Goal: Transaction & Acquisition: Download file/media

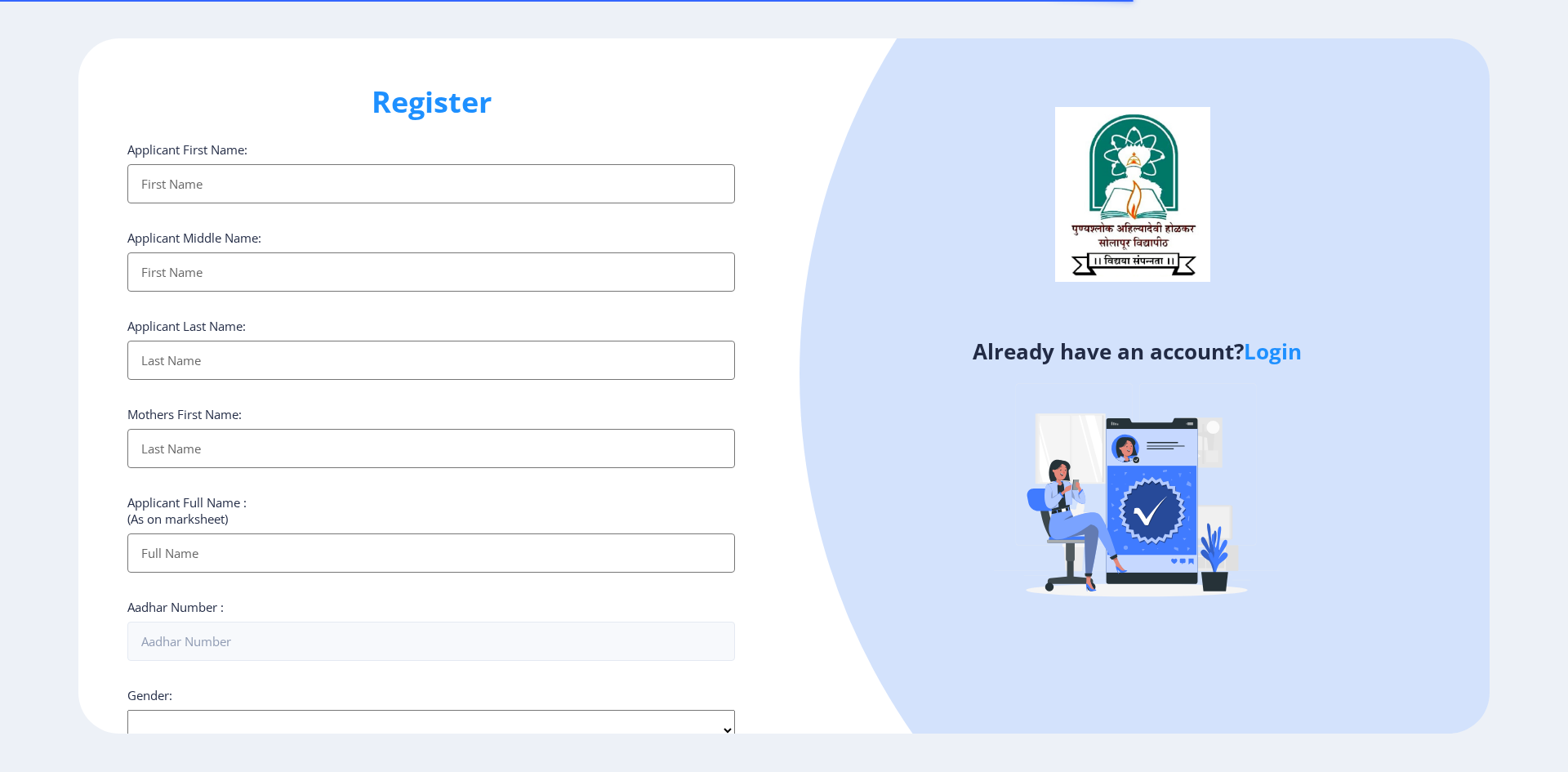
select select
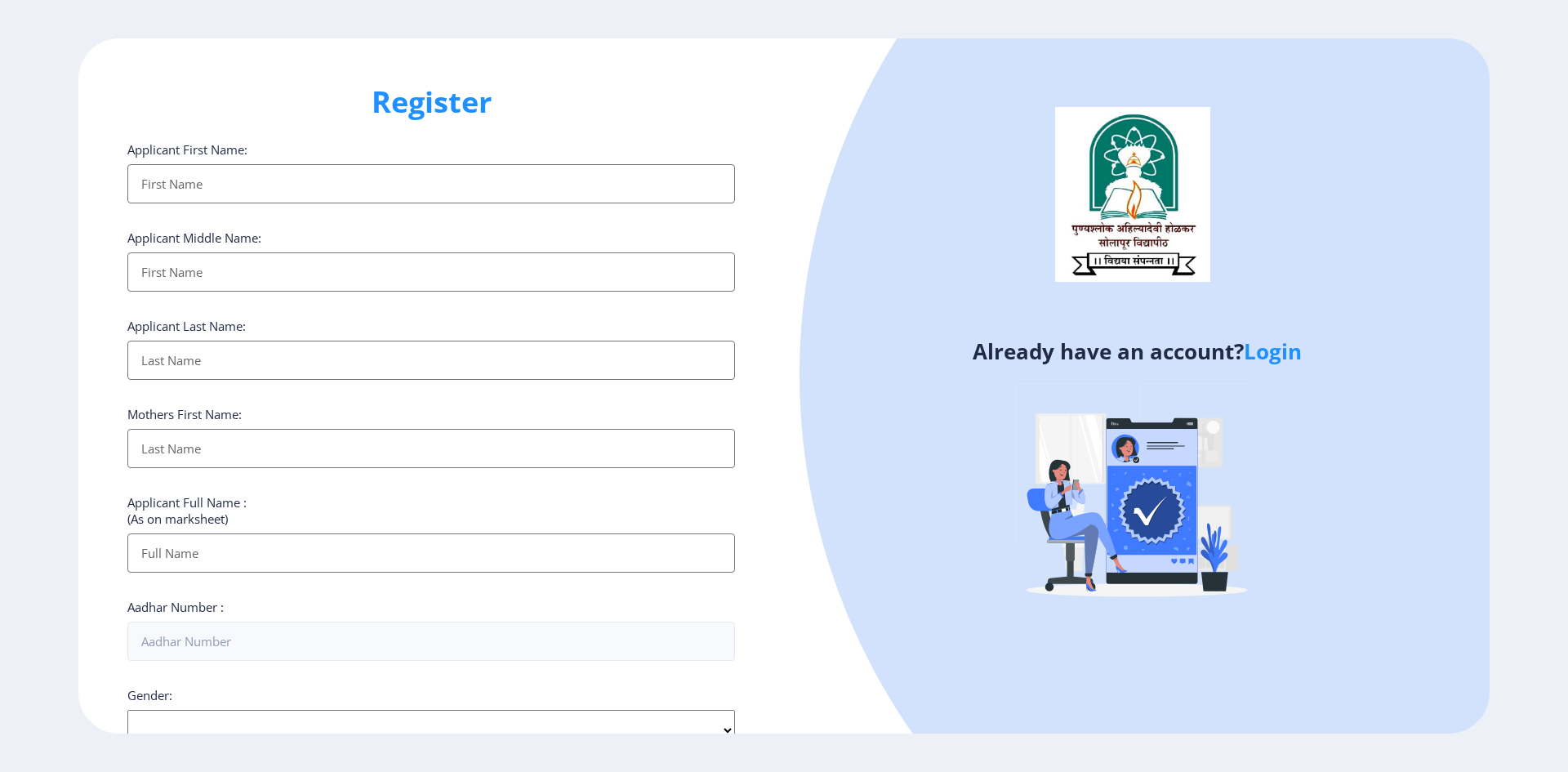
click at [1275, 351] on link "Login" at bounding box center [1272, 351] width 58 height 29
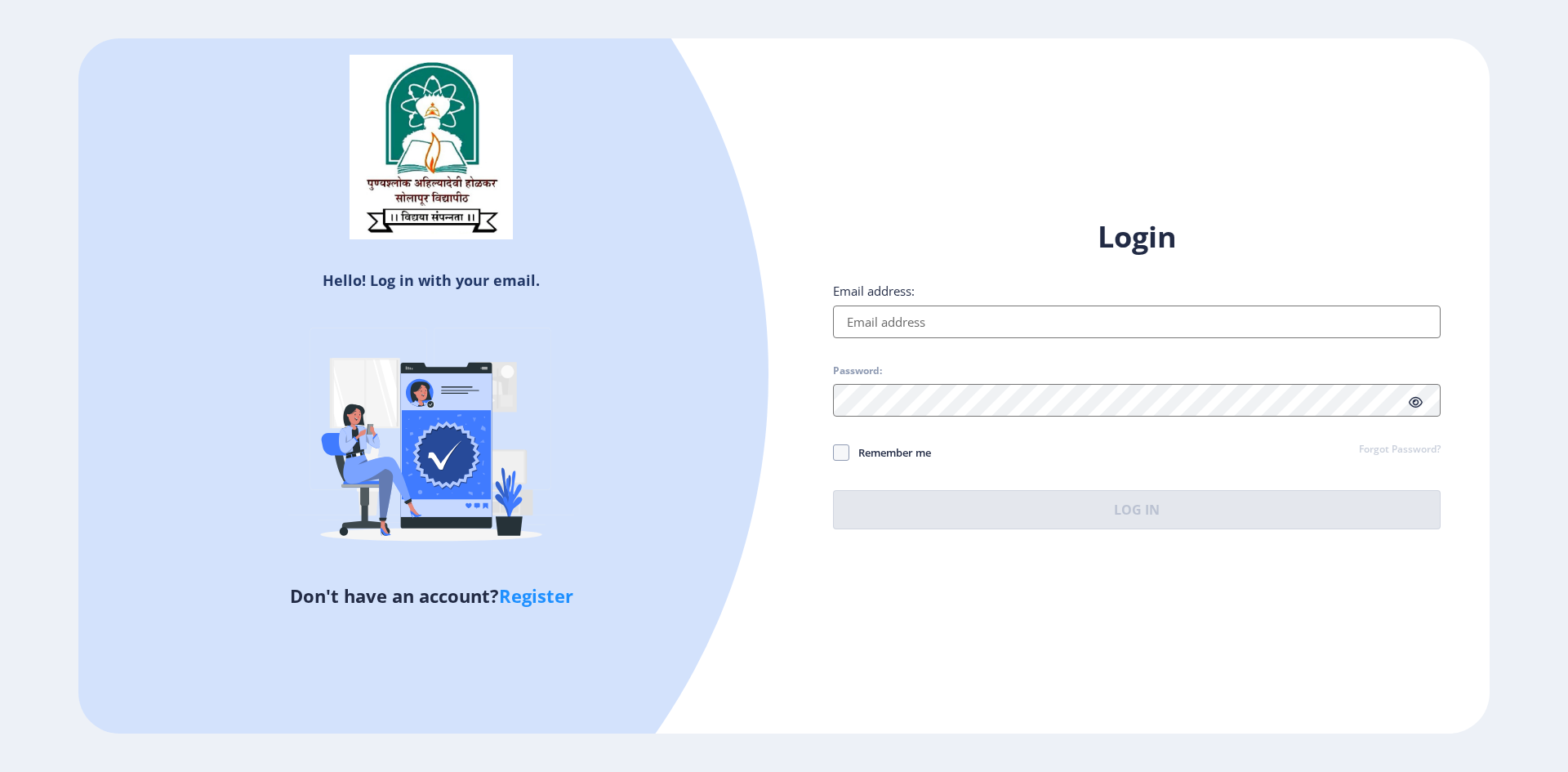
click at [877, 318] on input "Email address:" at bounding box center [1137, 321] width 608 height 32
type input "[EMAIL_ADDRESS][DOMAIN_NAME]"
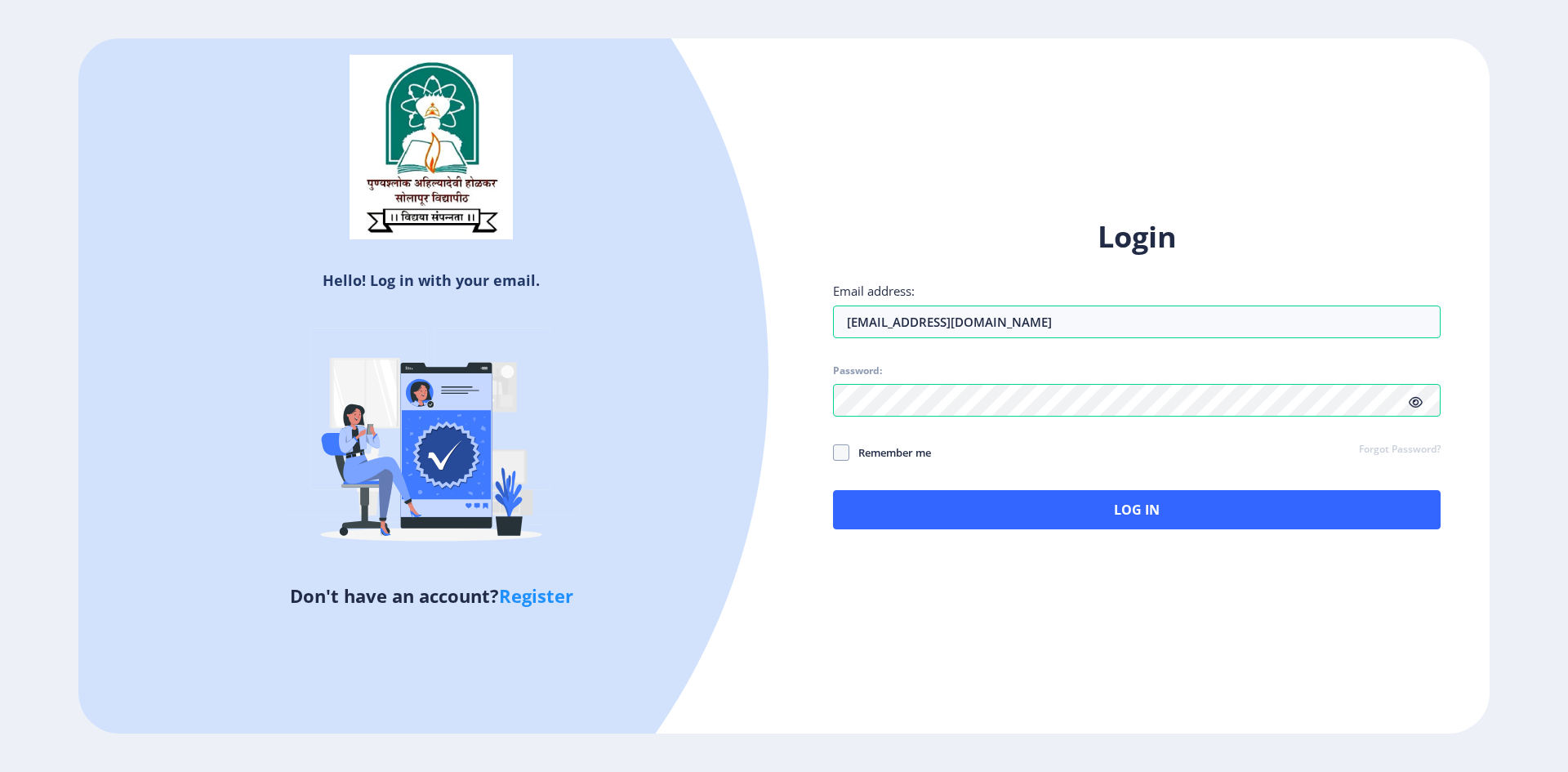
click at [1421, 400] on icon at bounding box center [1416, 402] width 14 height 13
click at [851, 453] on span "Remember me" at bounding box center [890, 453] width 81 height 20
click at [834, 453] on input "Remember me" at bounding box center [833, 452] width 1 height 1
checkbox input "true"
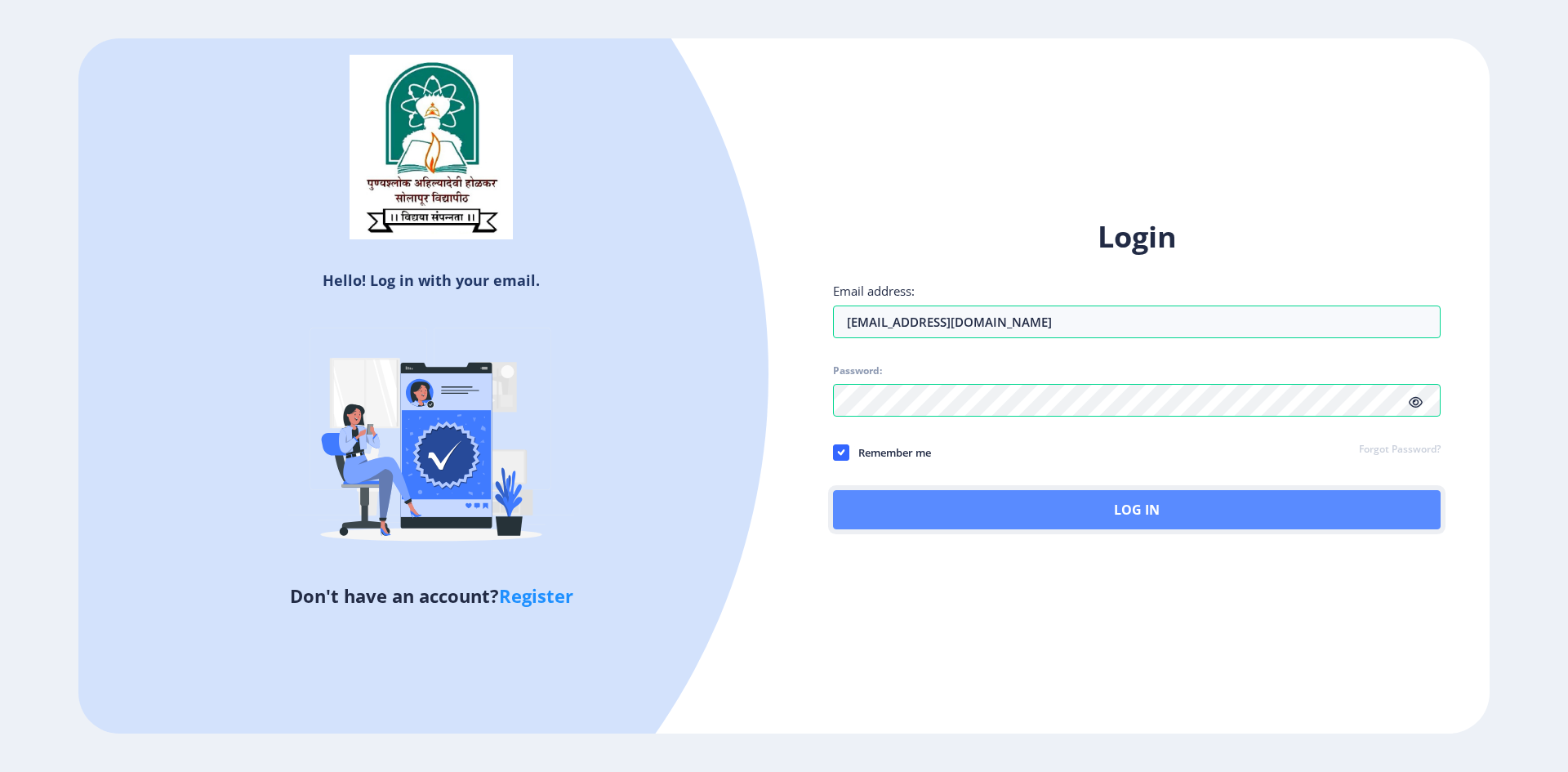
click at [1105, 522] on button "Log In" at bounding box center [1137, 509] width 608 height 39
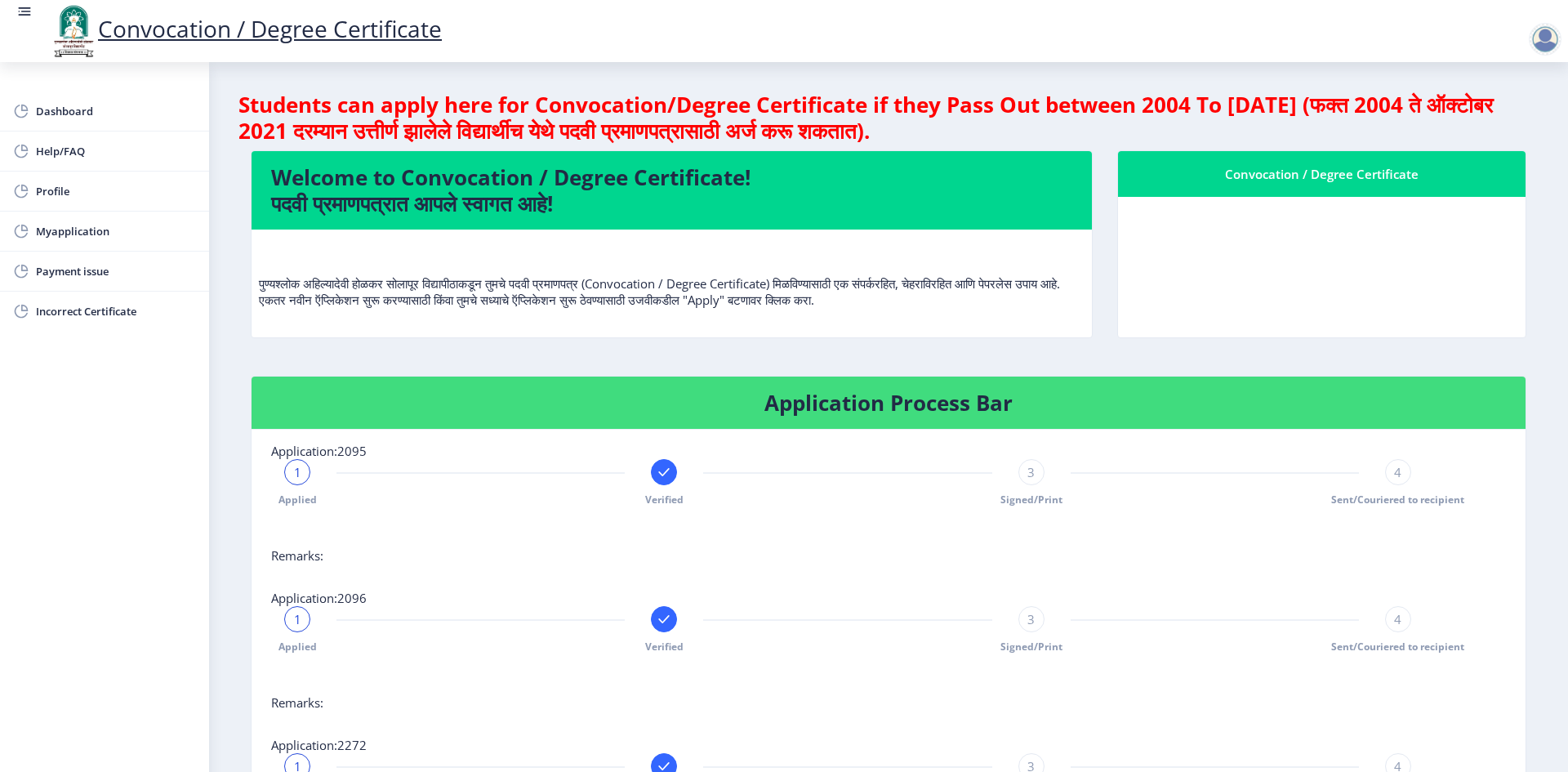
click at [1283, 183] on div "Convocation / Degree Certificate" at bounding box center [1322, 174] width 368 height 20
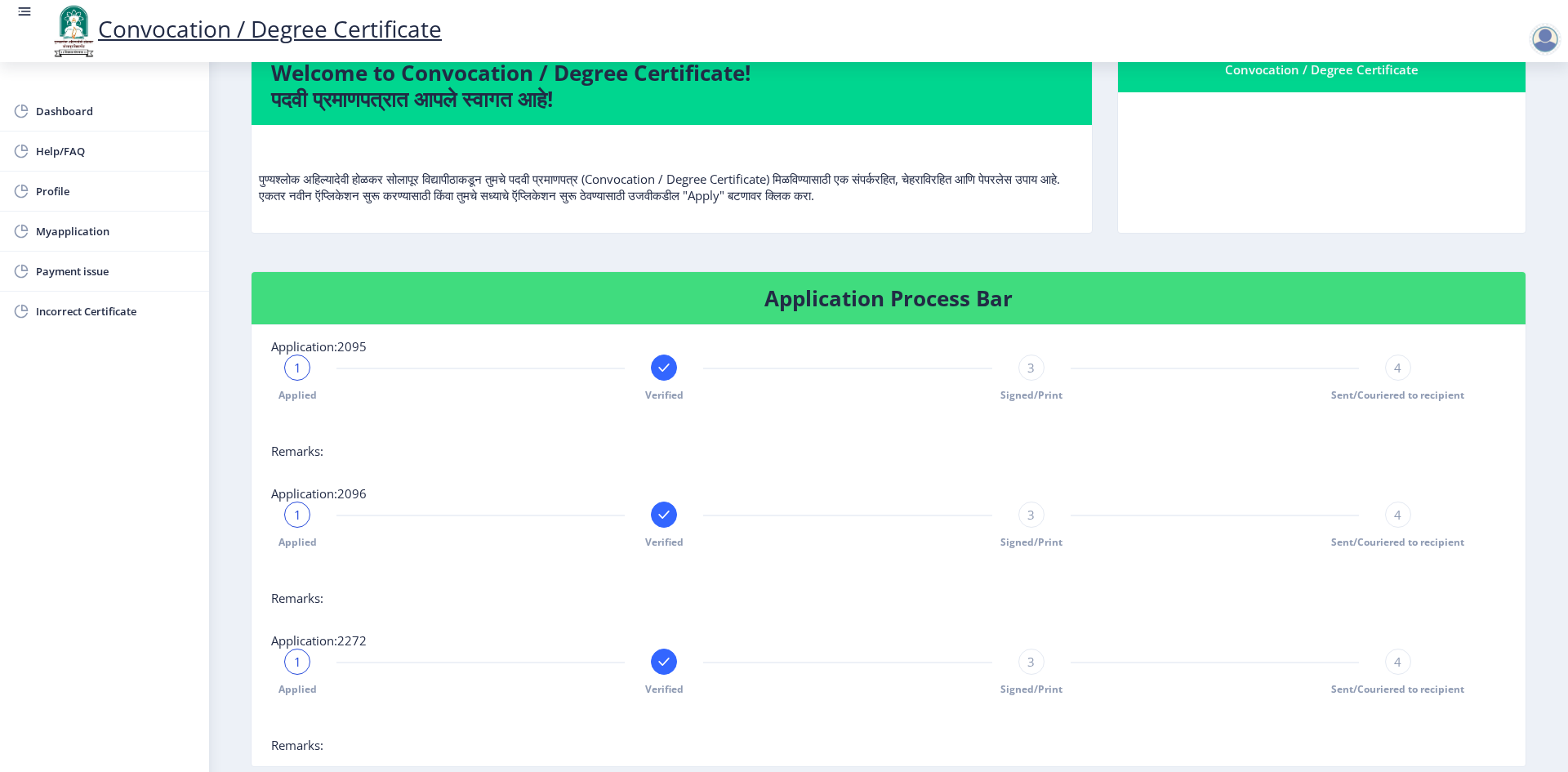
scroll to position [81, 0]
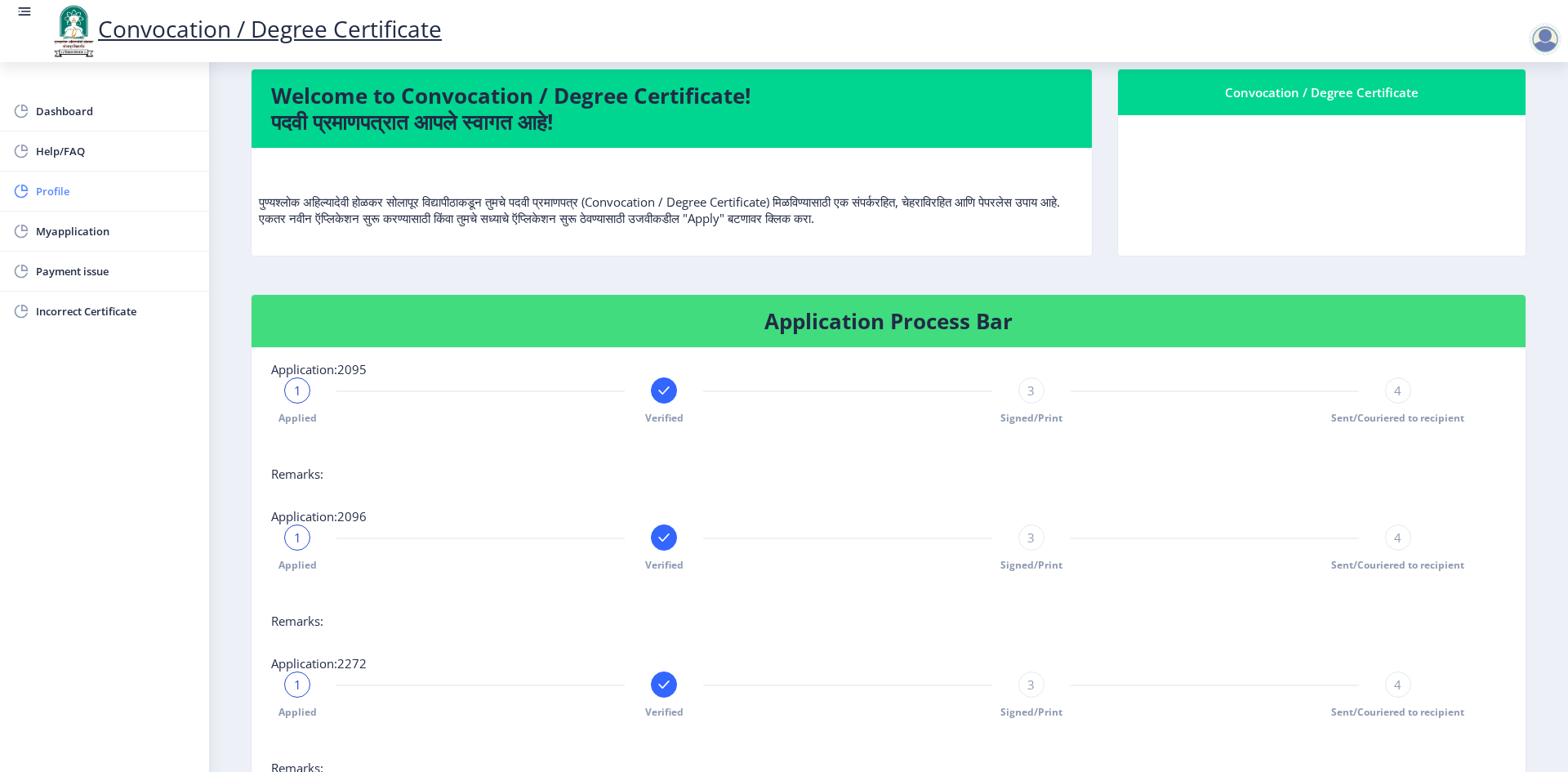
click at [52, 187] on span "Profile" at bounding box center [116, 191] width 160 height 20
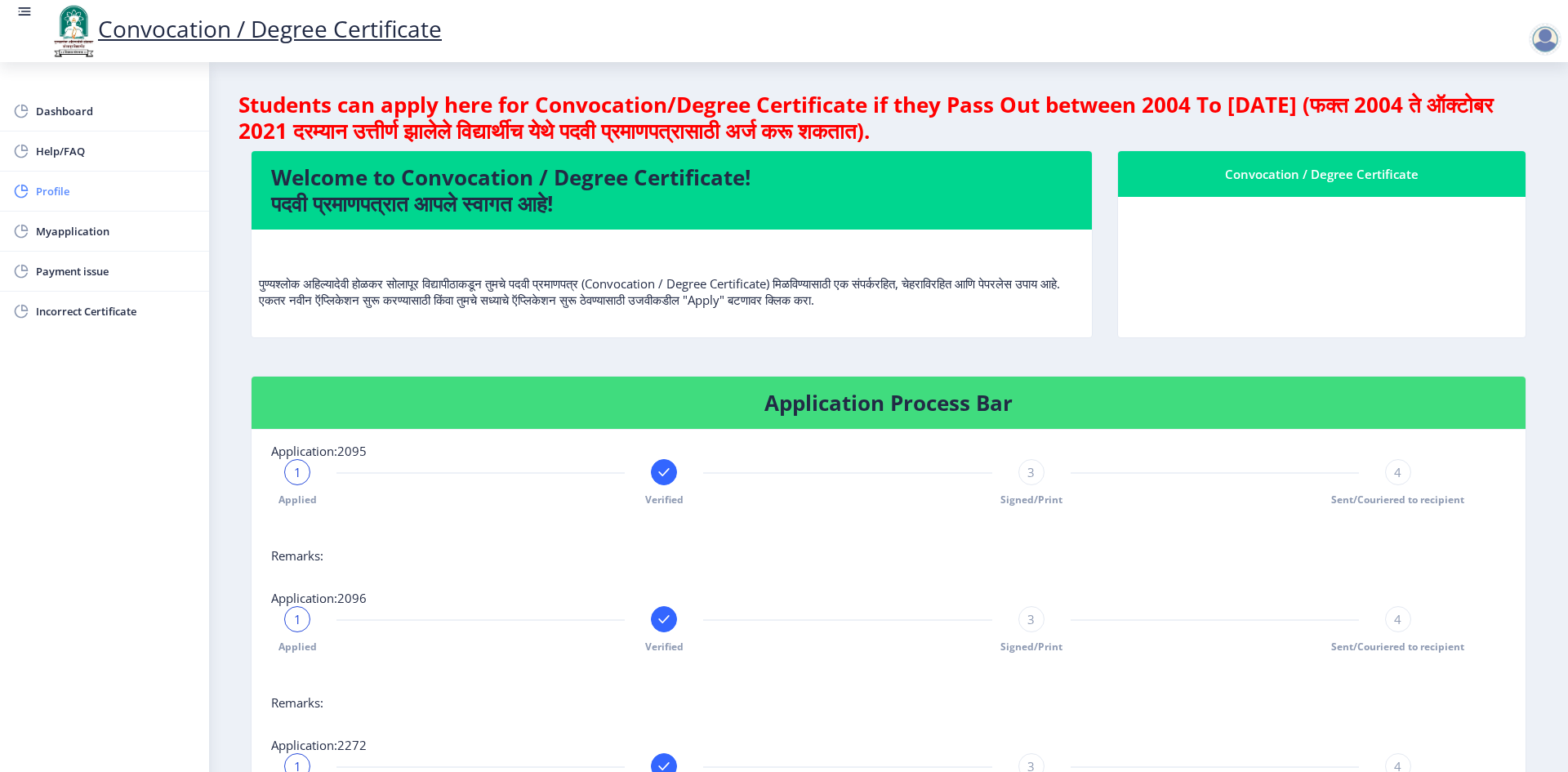
select select
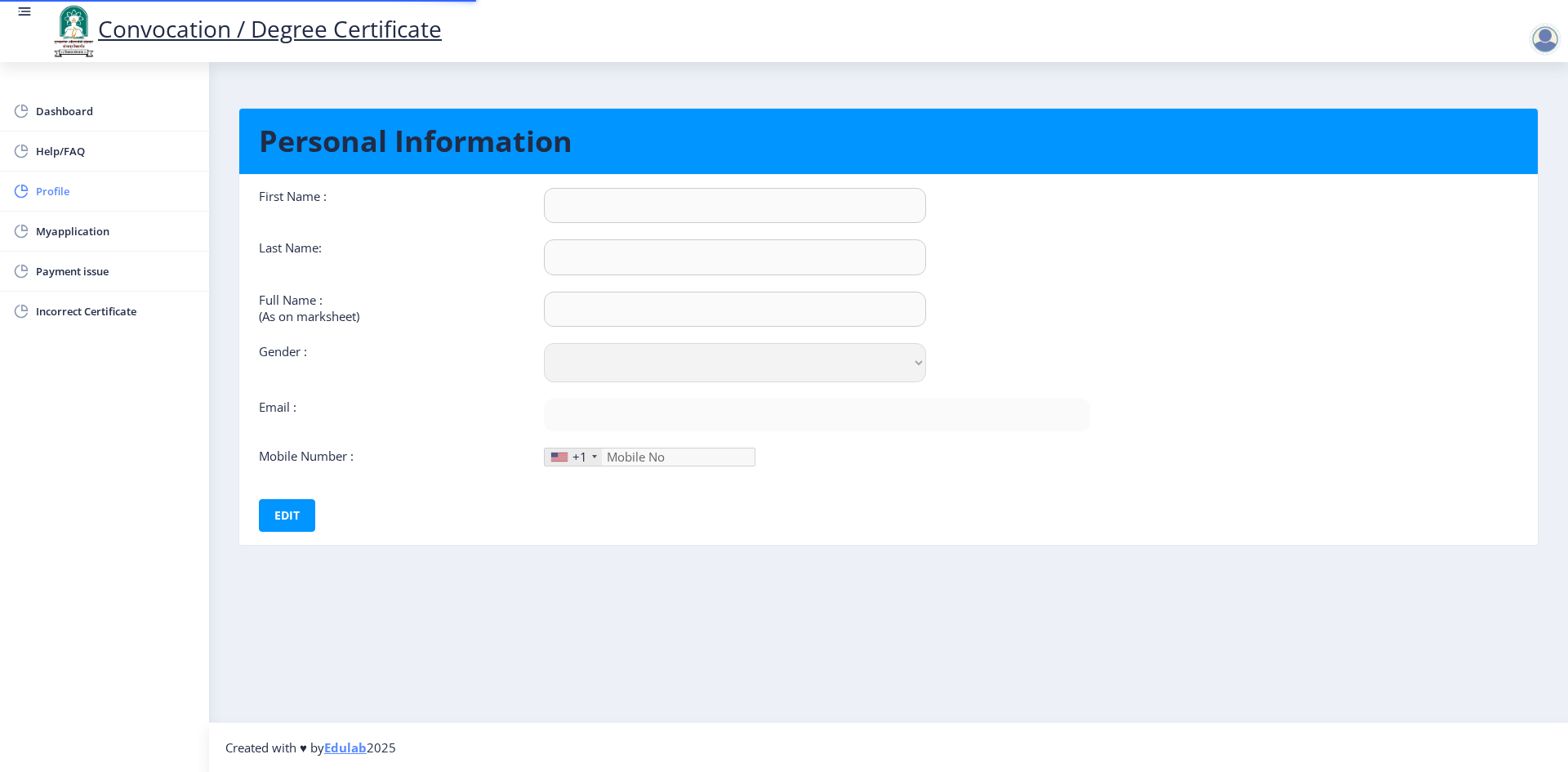
type input "[PERSON_NAME]"
type input "RATHOD"
type input "RATHOD [PERSON_NAME]"
select select "[DEMOGRAPHIC_DATA]"
type input "[EMAIL_ADDRESS][DOMAIN_NAME]"
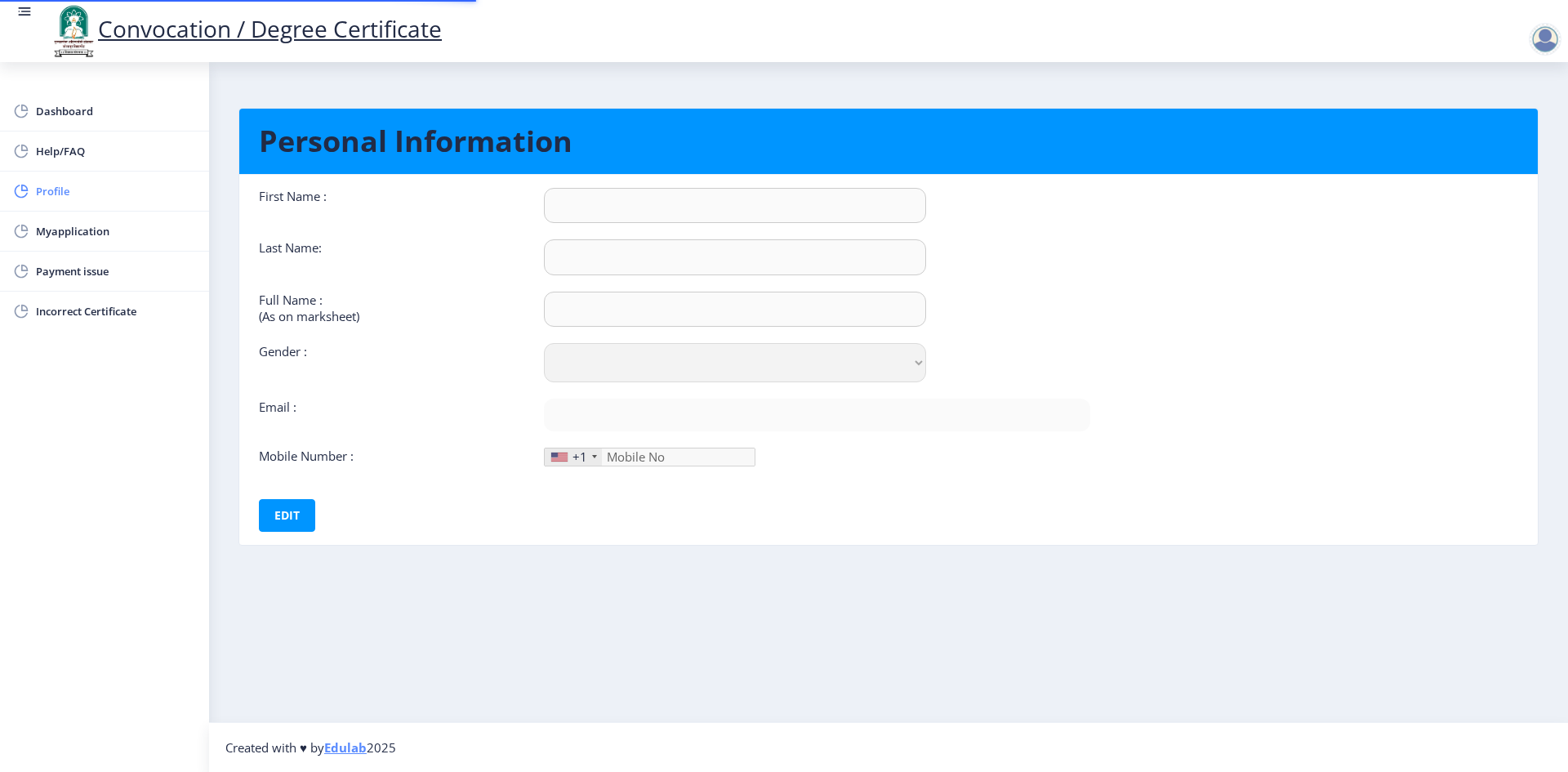
type input "9545869710"
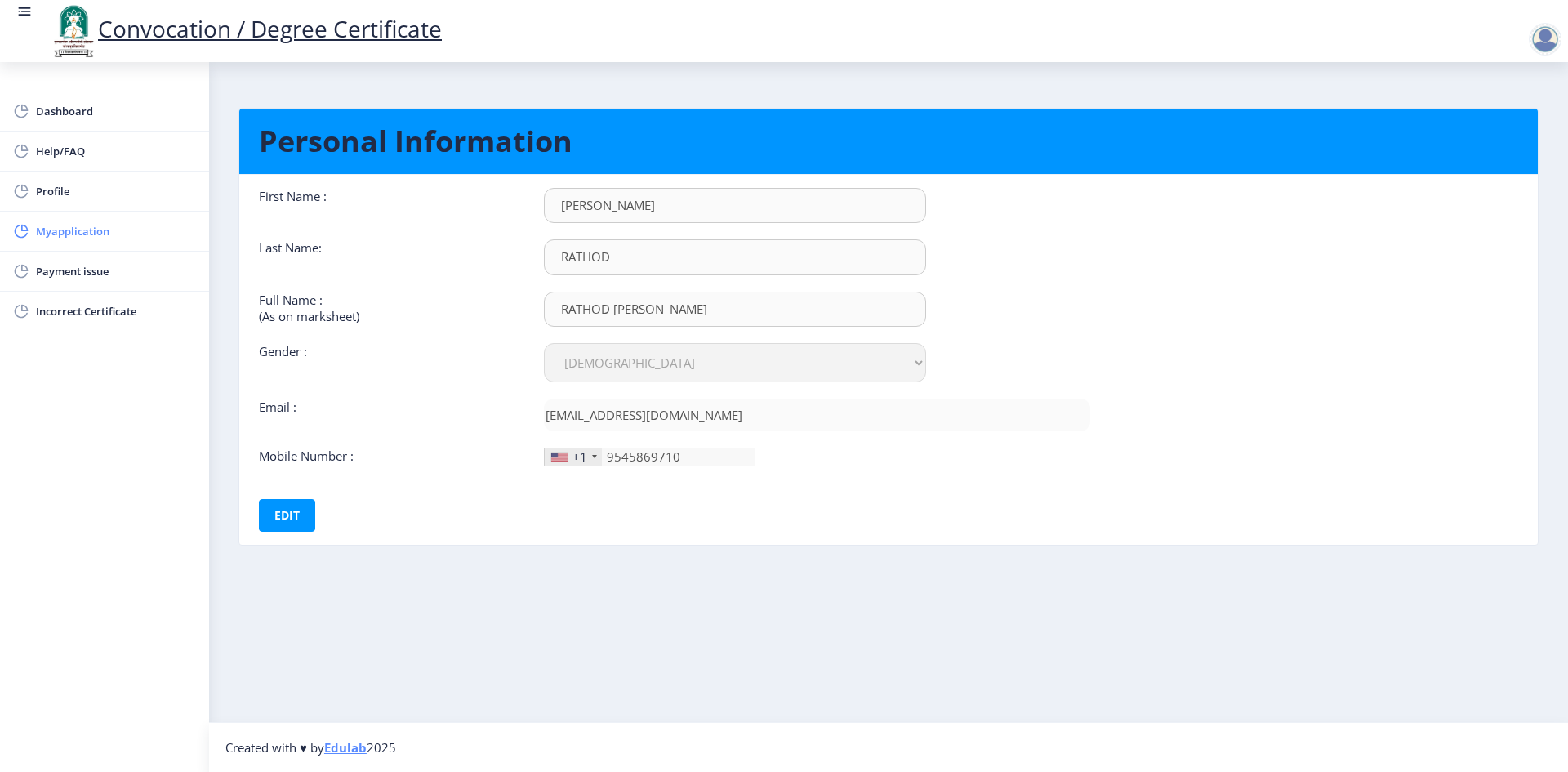
click at [51, 230] on span "Myapplication" at bounding box center [116, 231] width 160 height 20
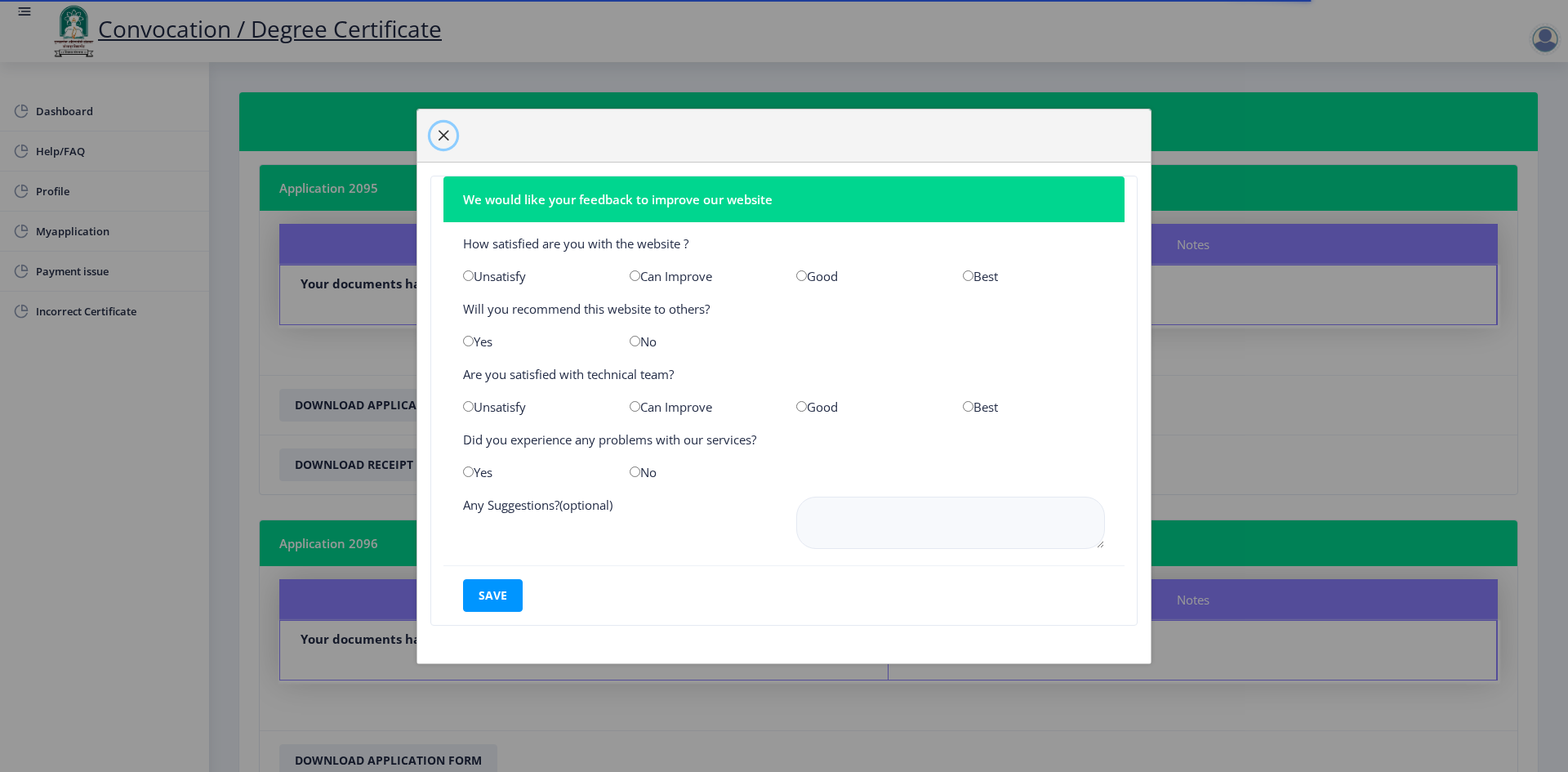
click at [447, 130] on span "button" at bounding box center [443, 135] width 13 height 13
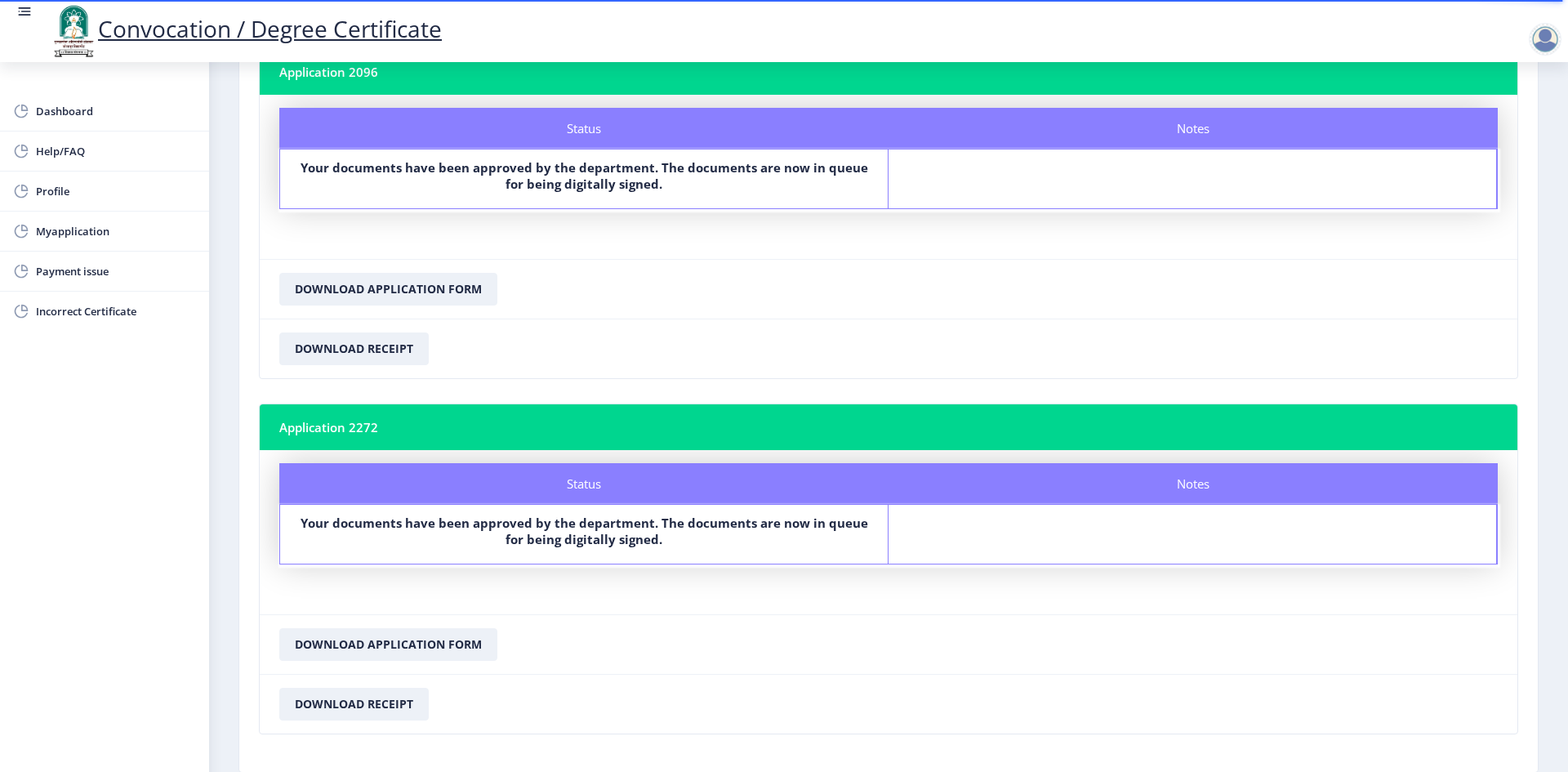
scroll to position [556, 0]
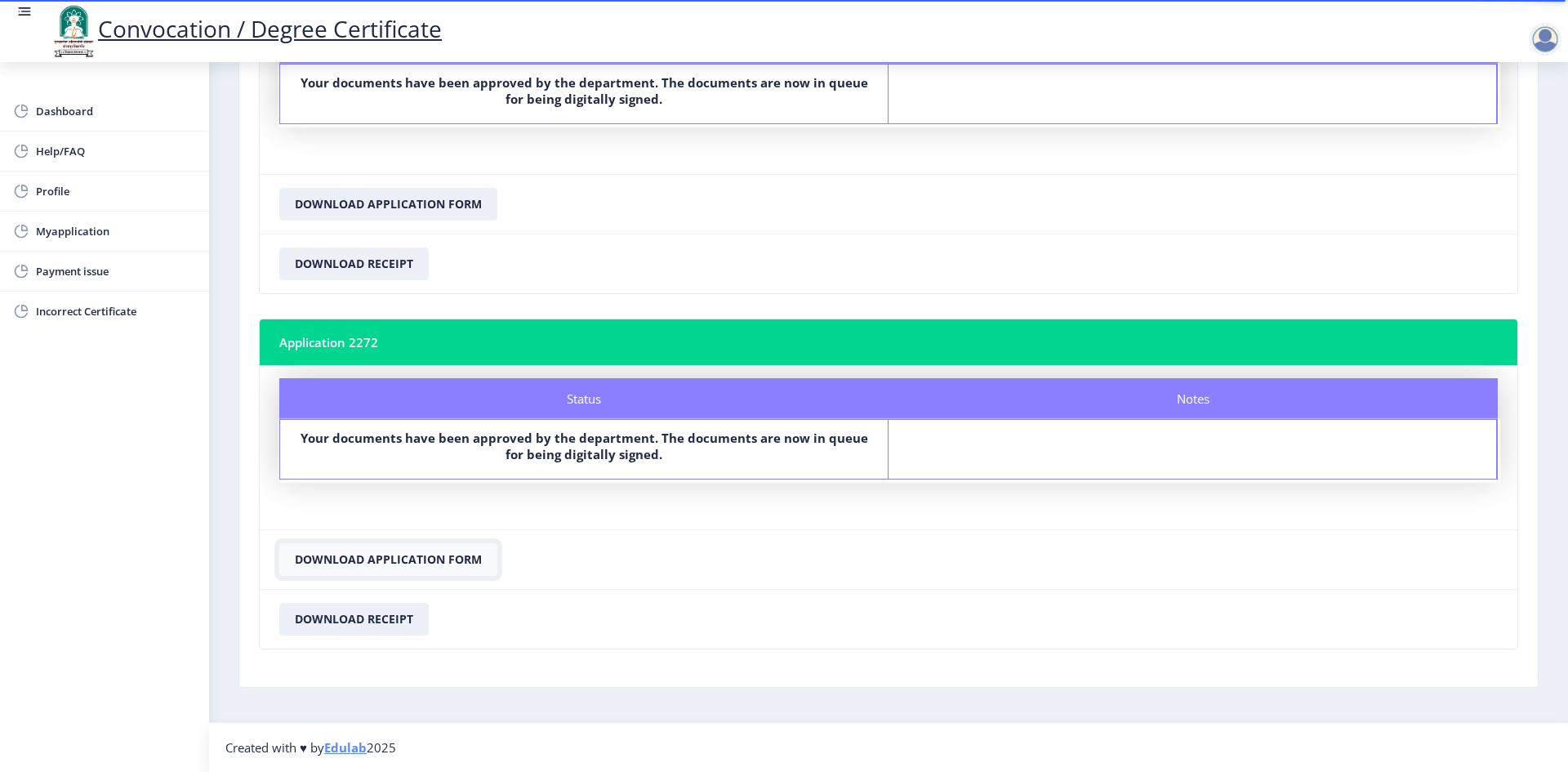
click at [418, 554] on button "Download Application Form" at bounding box center [388, 558] width 219 height 32
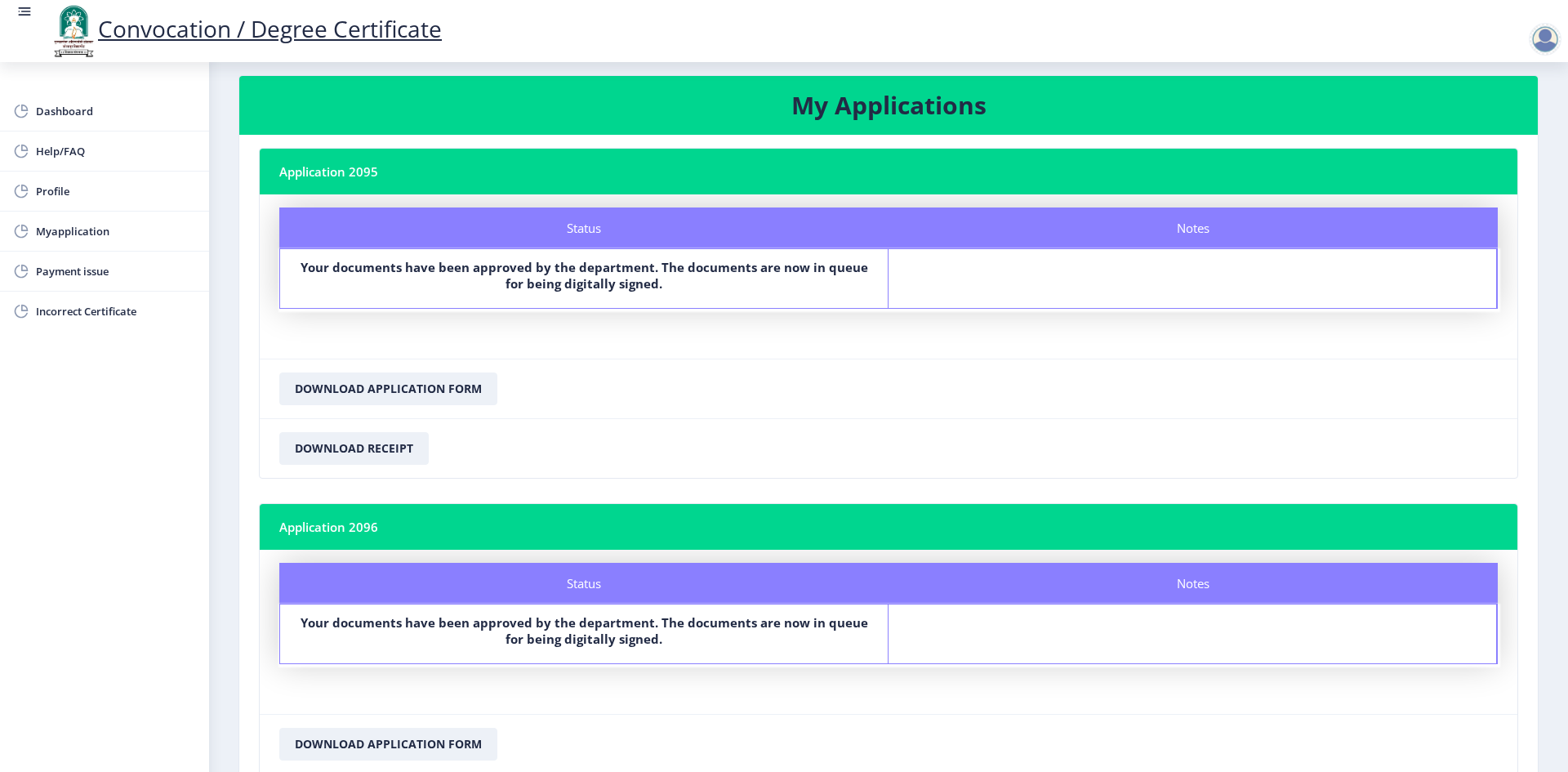
scroll to position [0, 0]
